Goal: Information Seeking & Learning: Learn about a topic

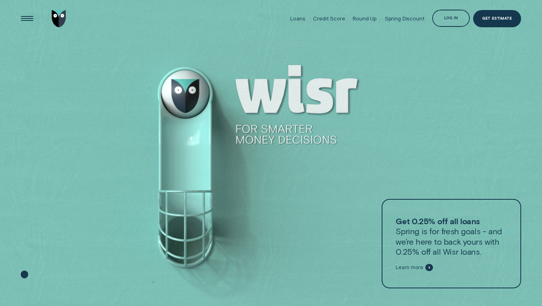
click at [266, 171] on div at bounding box center [271, 153] width 542 height 306
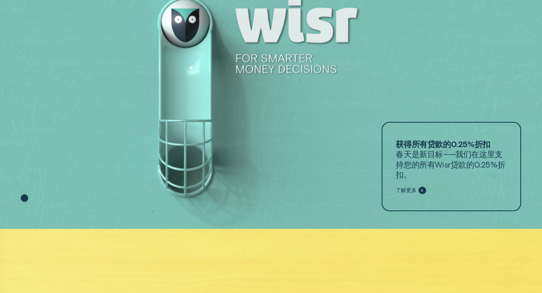
scroll to position [66, 0]
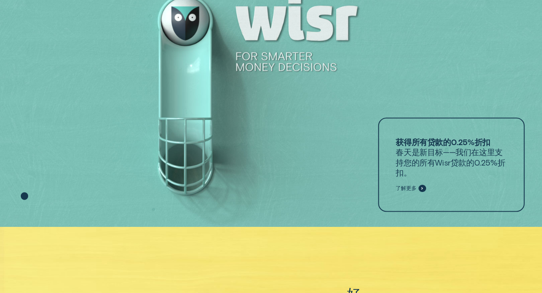
click at [420, 192] on div at bounding box center [451, 164] width 147 height 94
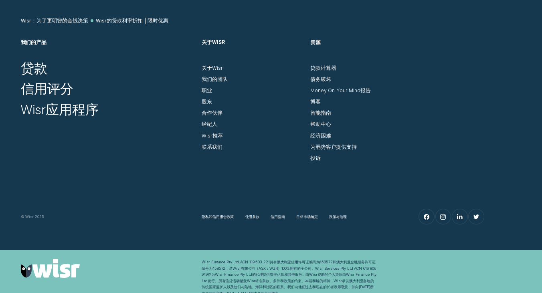
scroll to position [1290, 0]
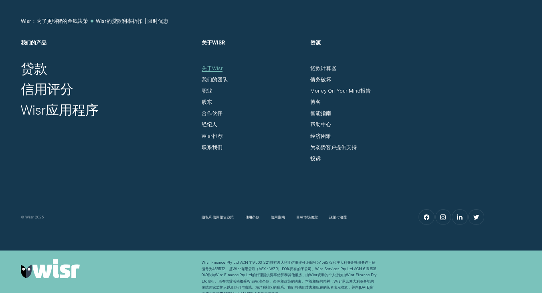
click at [216, 65] on div "关于Wisr" at bounding box center [212, 68] width 21 height 6
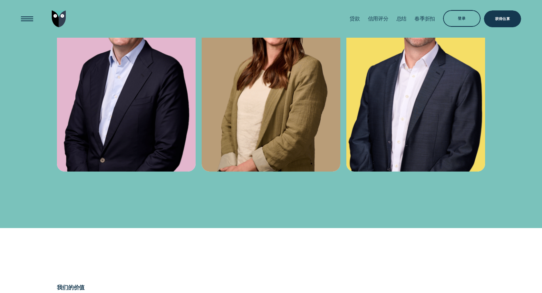
scroll to position [2112, 0]
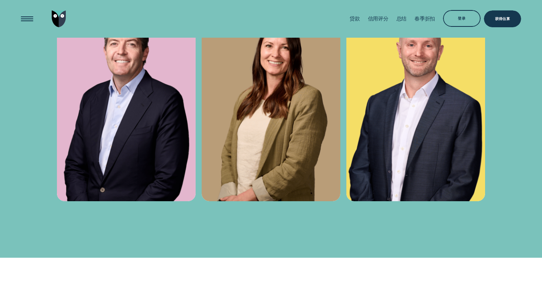
click at [264, 122] on img at bounding box center [271, 97] width 139 height 208
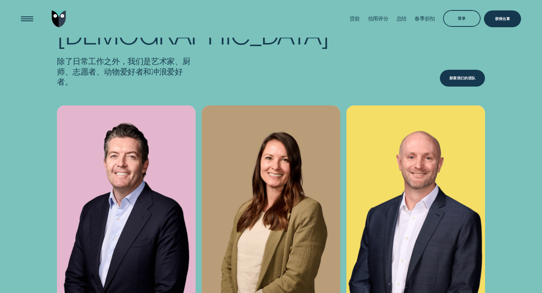
scroll to position [1985, 0]
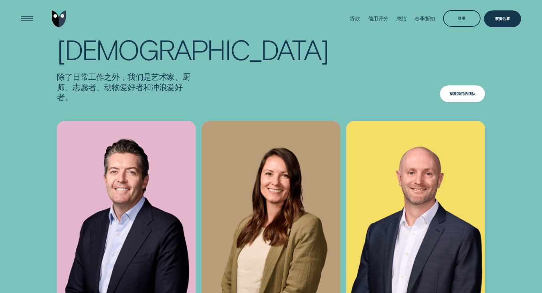
click at [460, 96] on div "探索我们的团队" at bounding box center [462, 93] width 45 height 17
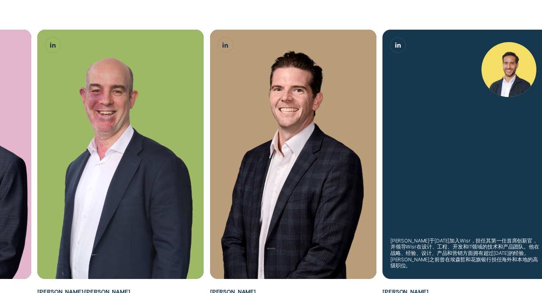
scroll to position [306, 0]
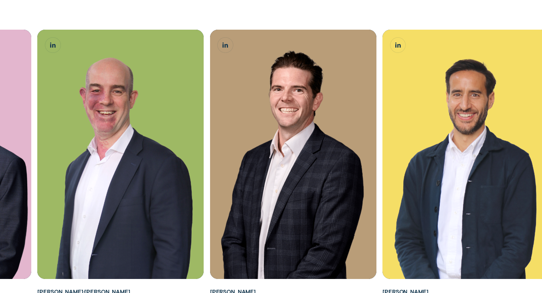
scroll to position [1985, 0]
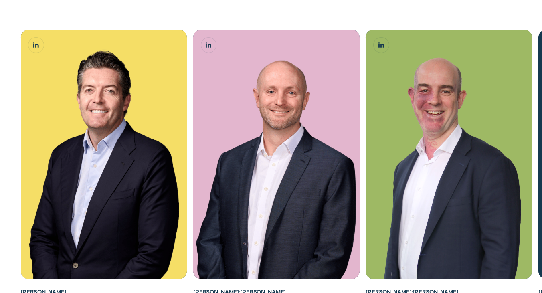
scroll to position [332, 0]
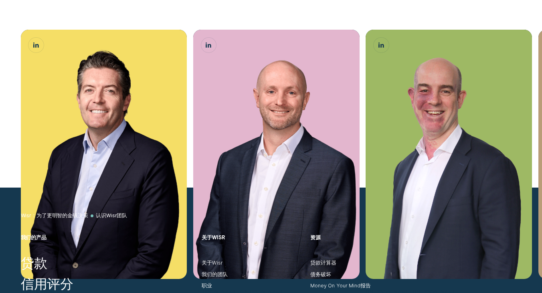
scroll to position [12, 0]
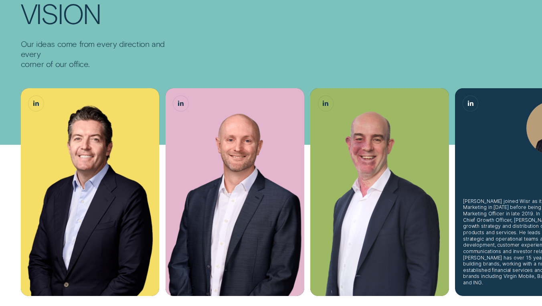
scroll to position [107, 0]
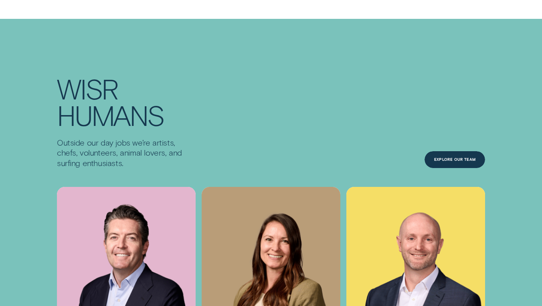
scroll to position [2157, 0]
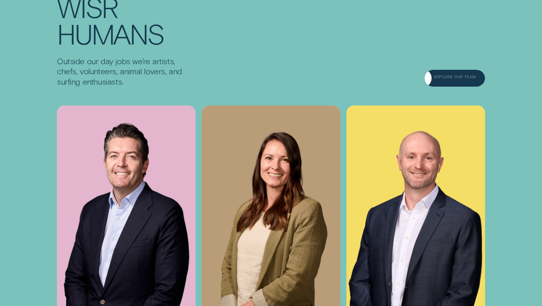
click at [464, 77] on div "Explore Our Team" at bounding box center [455, 78] width 42 height 3
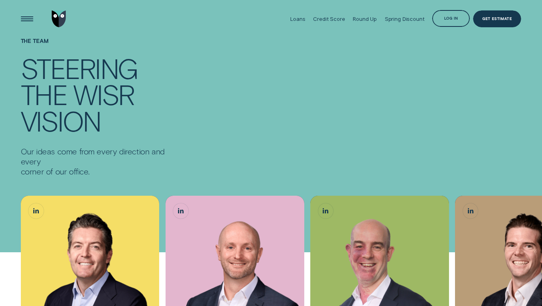
click at [35, 46] on h1 "The Team" at bounding box center [102, 46] width 163 height 17
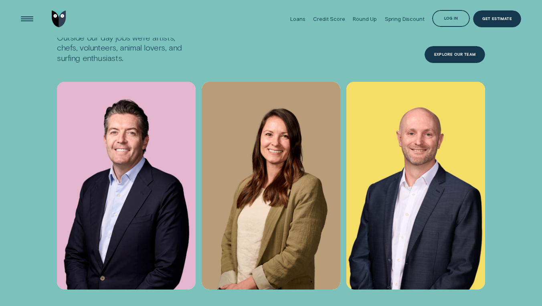
scroll to position [2147, 0]
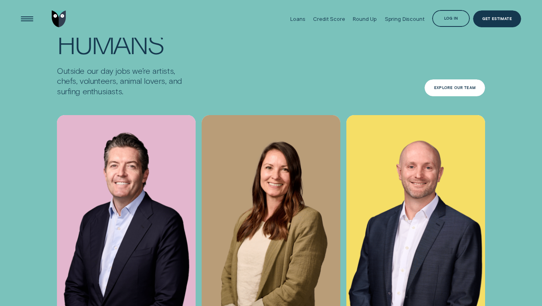
click at [469, 86] on div "Explore Our Team" at bounding box center [455, 87] width 42 height 3
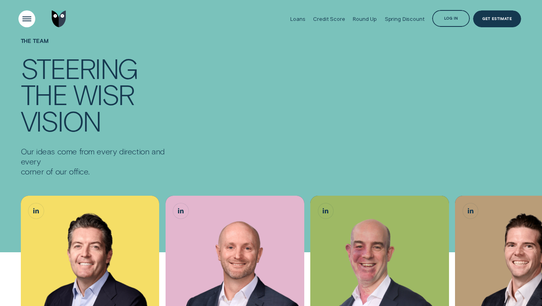
click at [34, 20] on div "Open Menu" at bounding box center [27, 19] width 24 height 24
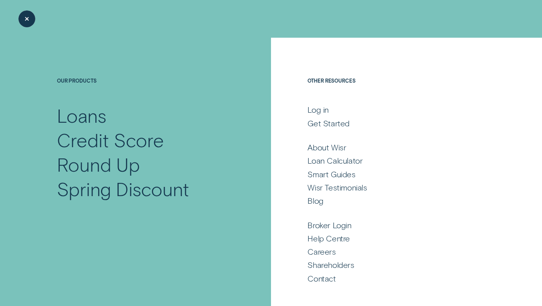
click at [32, 17] on div "Close Menu" at bounding box center [27, 19] width 24 height 24
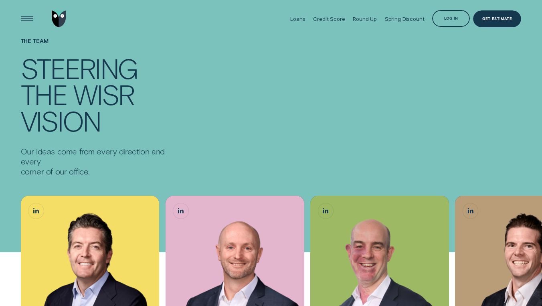
click at [58, 17] on img "Go to home page" at bounding box center [59, 18] width 14 height 17
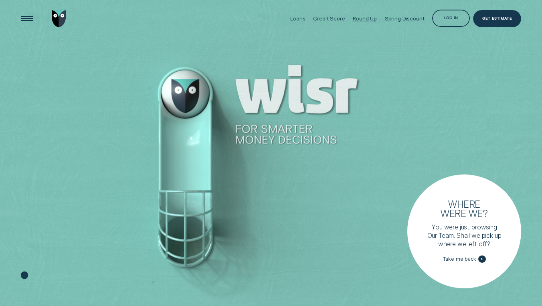
click at [360, 14] on div "Round Up" at bounding box center [365, 19] width 24 height 38
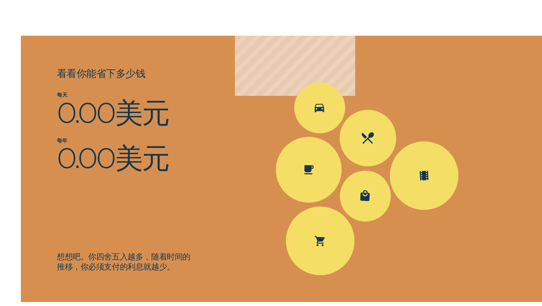
scroll to position [811, 0]
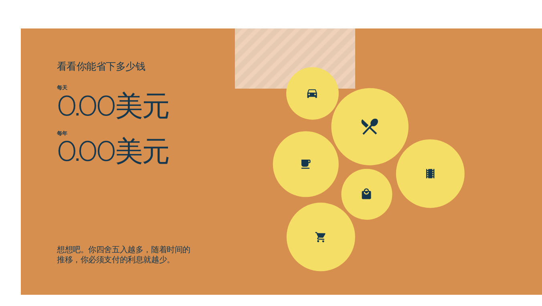
click at [356, 119] on div "外出就餐花费25.10美元；四舍五入0.90美元" at bounding box center [369, 126] width 79 height 79
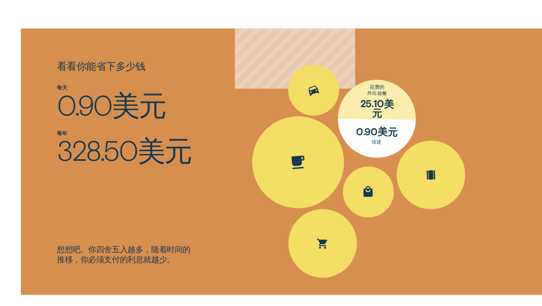
click at [303, 174] on div "花费咖啡4.20美元；四舍五入0.80美元" at bounding box center [298, 162] width 98 height 98
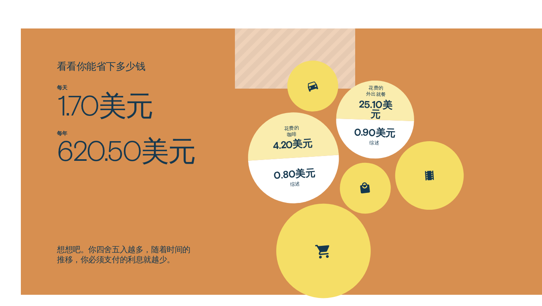
click at [325, 250] on icon "花费的杂货15.25美元；四舍五入0.75美元" at bounding box center [323, 250] width 19 height 24
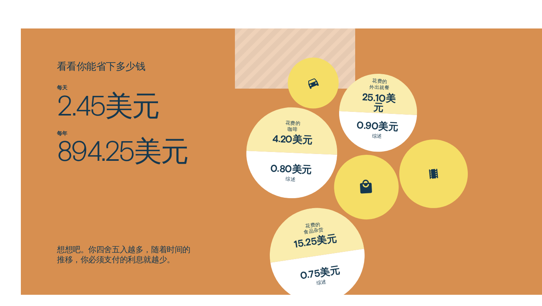
click at [374, 186] on icon "花费购物30.50美元；四舍五入0.50美元" at bounding box center [366, 187] width 17 height 22
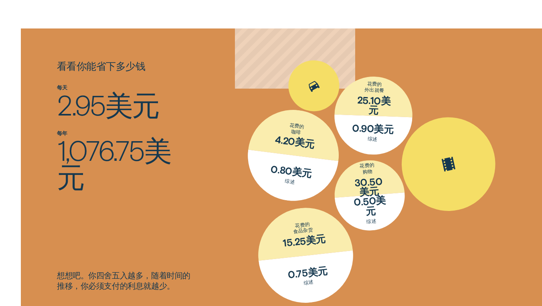
click at [451, 172] on icon "花费娱乐16.30美元；四舍五入0.70美元" at bounding box center [449, 164] width 22 height 26
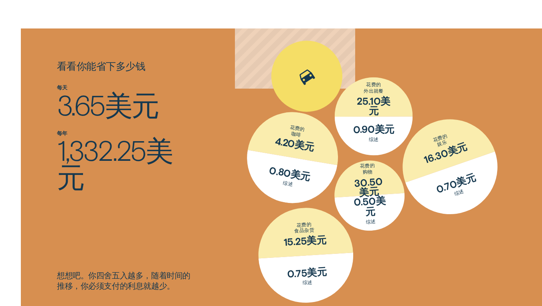
click at [299, 90] on div "花费的运输5.60美元；四舍五入0.40美元" at bounding box center [306, 76] width 99 height 99
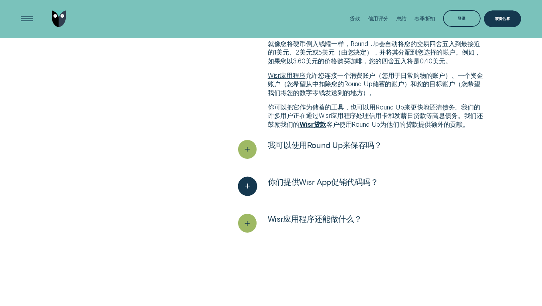
scroll to position [1453, 0]
